Goal: Information Seeking & Learning: Learn about a topic

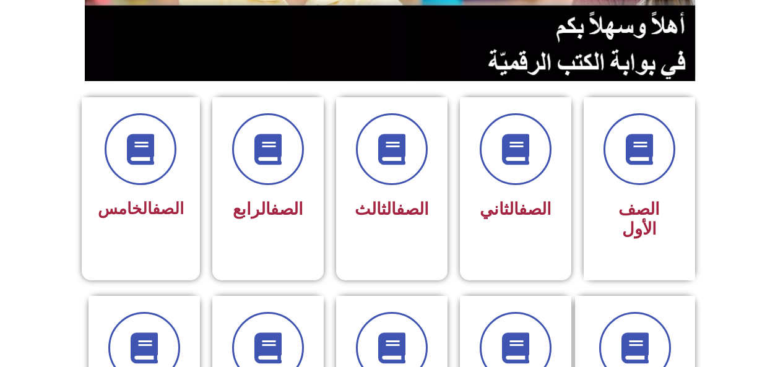
scroll to position [262, 0]
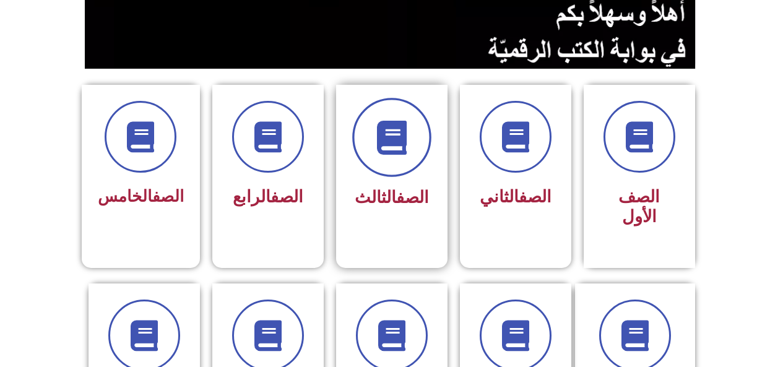
click at [400, 152] on icon at bounding box center [391, 138] width 34 height 34
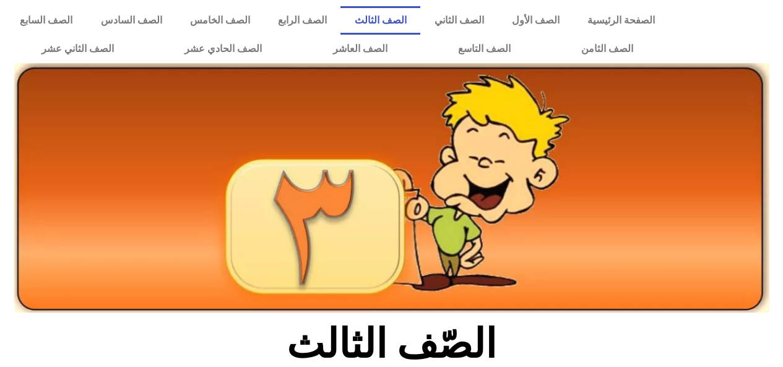
click at [400, 152] on img at bounding box center [391, 187] width 755 height 249
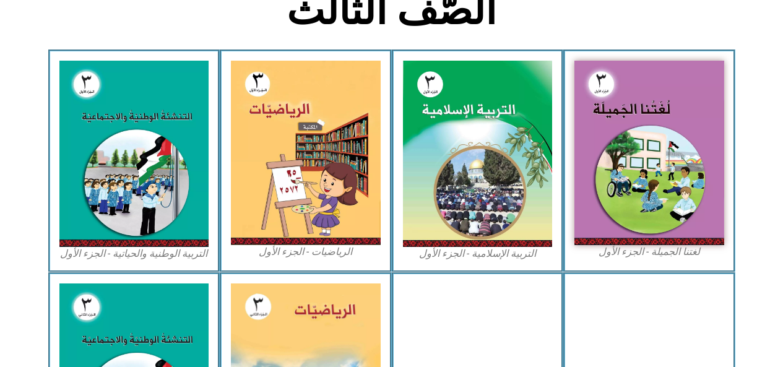
scroll to position [338, 0]
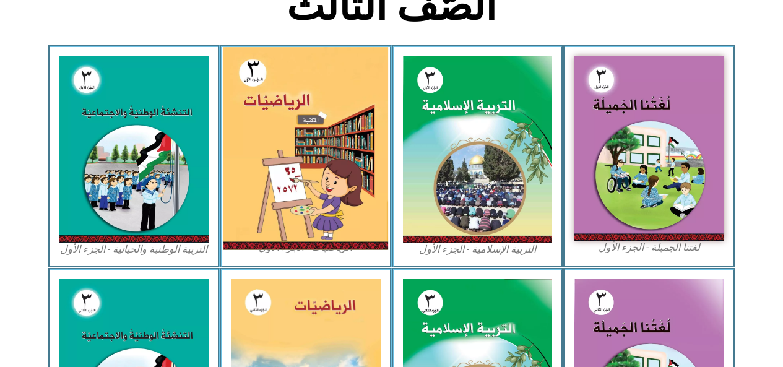
click at [309, 166] on img at bounding box center [305, 148] width 165 height 203
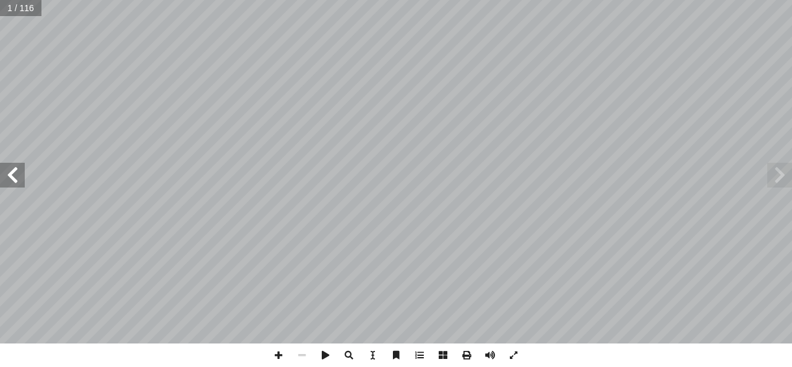
click at [15, 176] on span at bounding box center [12, 175] width 25 height 25
click at [11, 180] on span at bounding box center [12, 175] width 25 height 25
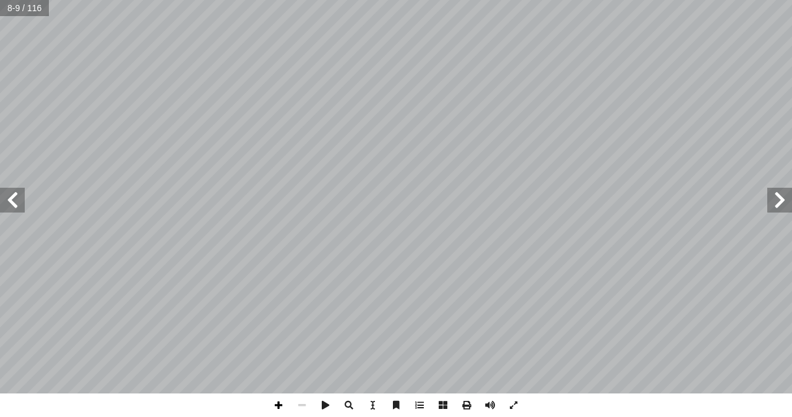
click at [279, 366] on span at bounding box center [279, 405] width 24 height 24
click at [13, 198] on span at bounding box center [12, 200] width 25 height 25
click at [771, 200] on span at bounding box center [780, 200] width 25 height 25
